Goal: Find specific page/section: Find specific page/section

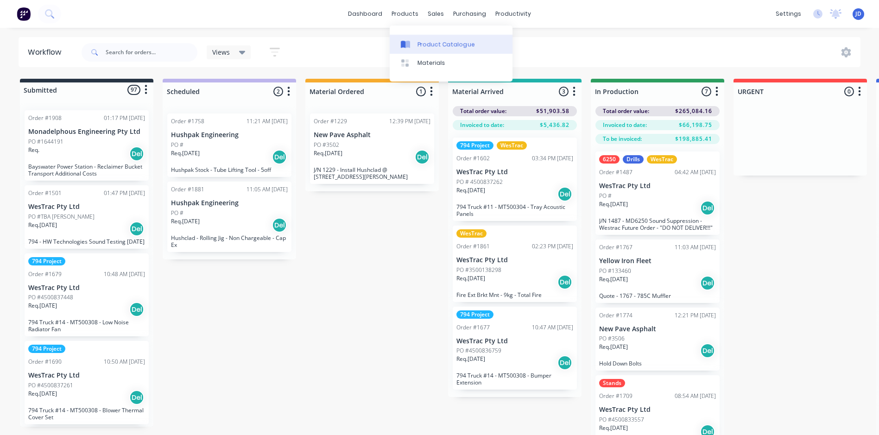
click at [422, 42] on div "Product Catalogue" at bounding box center [445, 44] width 57 height 8
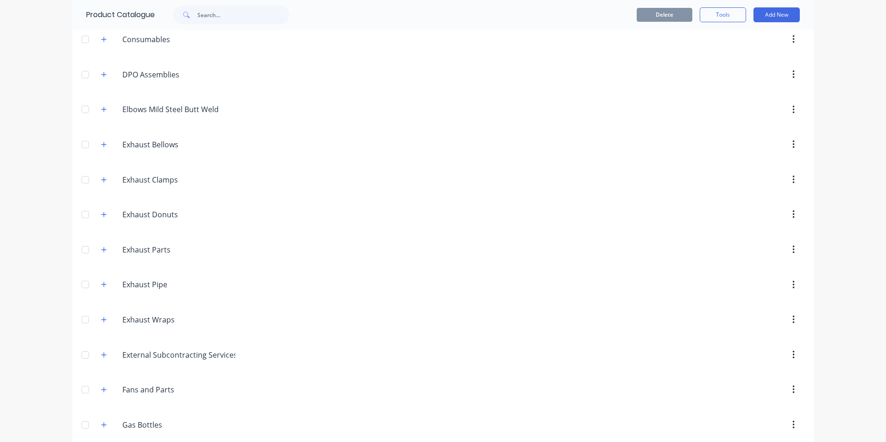
scroll to position [232, 0]
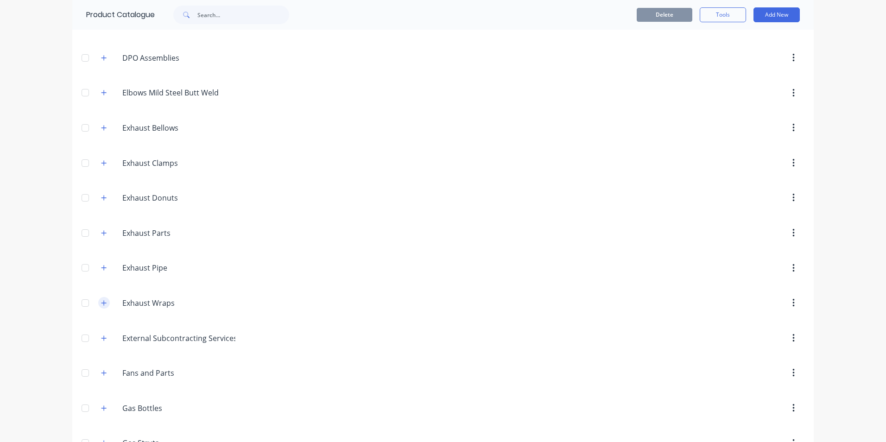
click at [101, 303] on icon "button" at bounding box center [103, 302] width 5 height 5
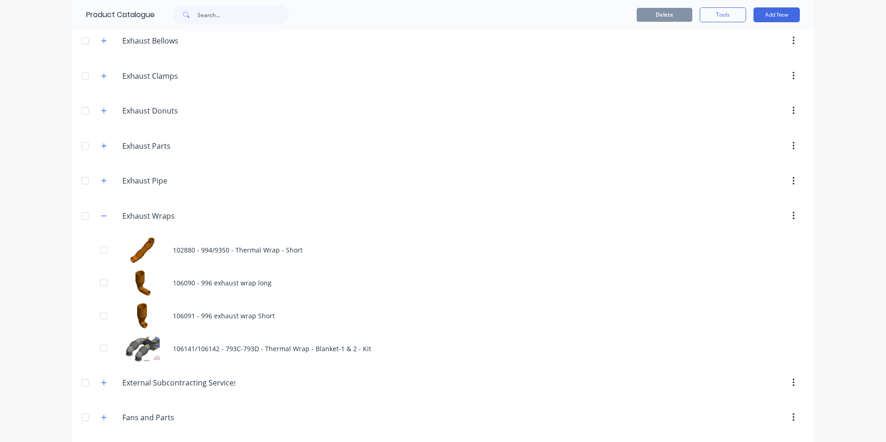
scroll to position [324, 0]
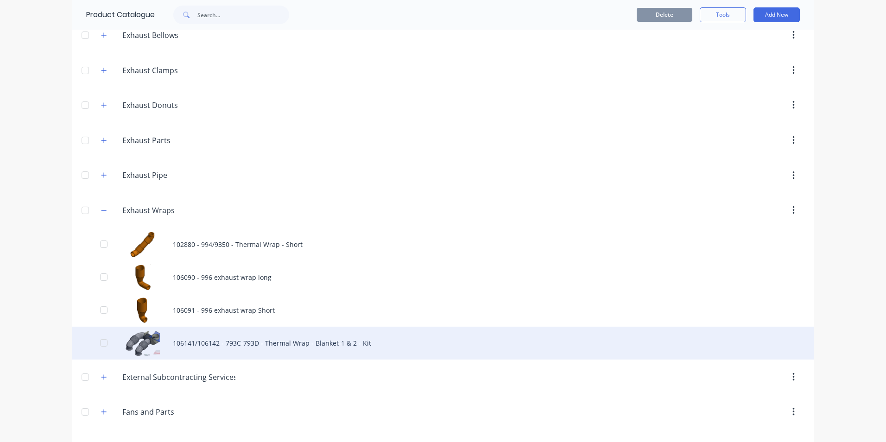
click at [194, 344] on div "106141/106142 - 793C-793D - Thermal Wrap - Blanket-1 & 2 - Kit" at bounding box center [442, 343] width 741 height 33
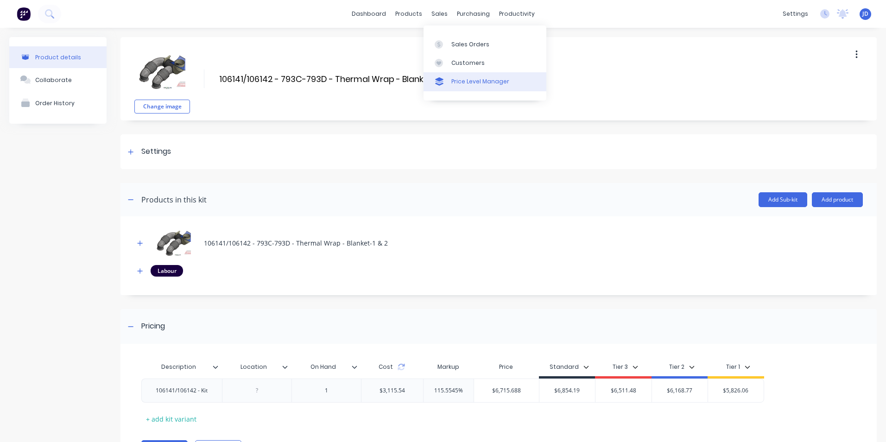
click at [465, 82] on div "Price Level Manager" at bounding box center [480, 81] width 58 height 8
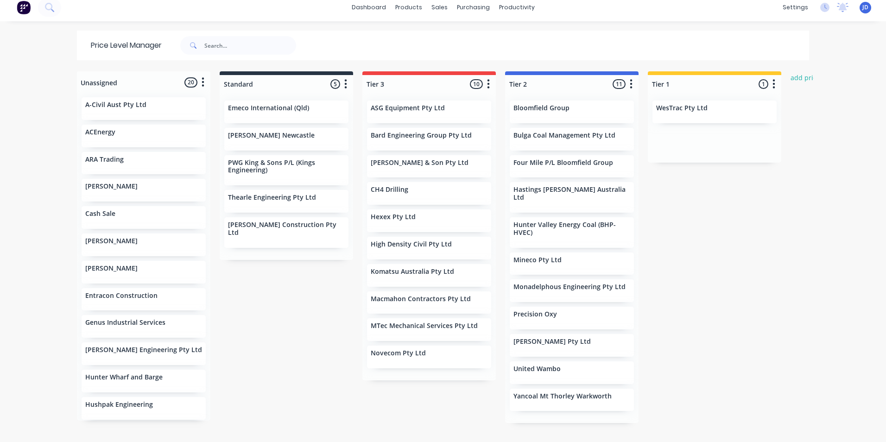
scroll to position [8, 0]
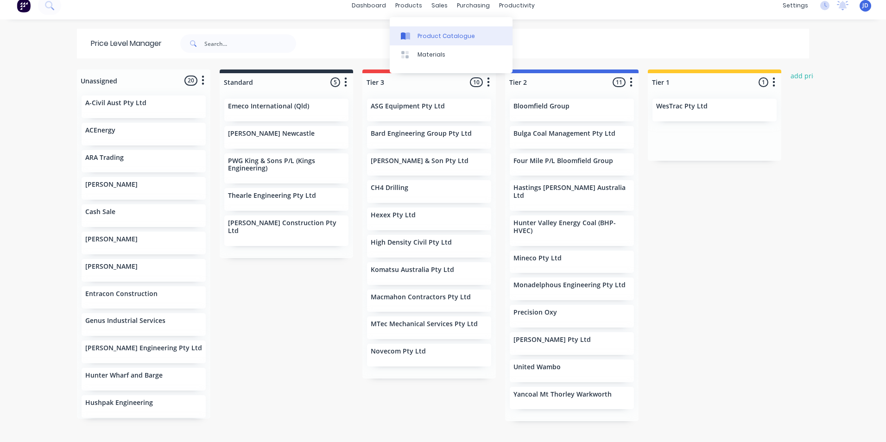
click at [427, 35] on div "Product Catalogue" at bounding box center [445, 36] width 57 height 8
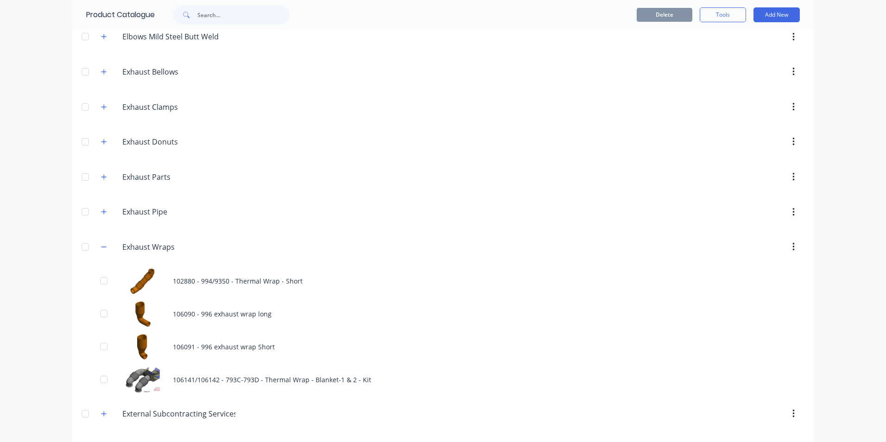
scroll to position [371, 0]
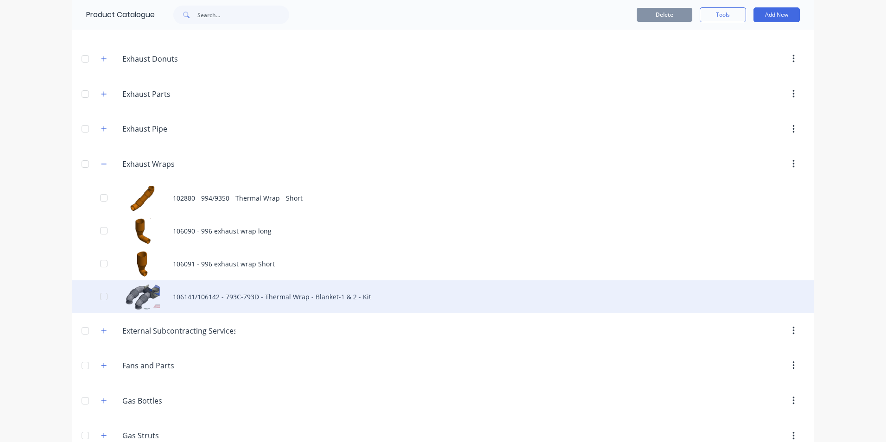
click at [205, 297] on div "106141/106142 - 793C-793D - Thermal Wrap - Blanket-1 & 2 - Kit" at bounding box center [442, 296] width 741 height 33
